Goal: Task Accomplishment & Management: Manage account settings

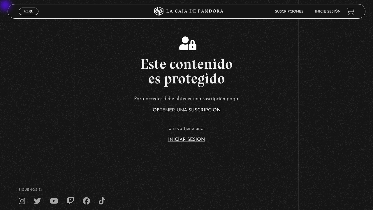
click at [34, 12] on link "Menu Cerrar" at bounding box center [29, 12] width 20 height 8
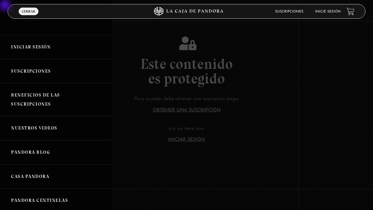
click at [34, 50] on link "Iniciar Sesión" at bounding box center [56, 47] width 112 height 24
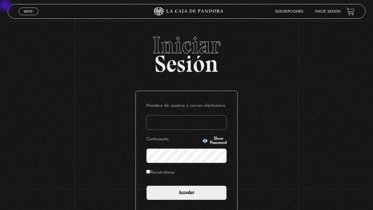
click at [34, 50] on span "Iniciar" at bounding box center [187, 45] width 358 height 23
